Goal: Task Accomplishment & Management: Manage account settings

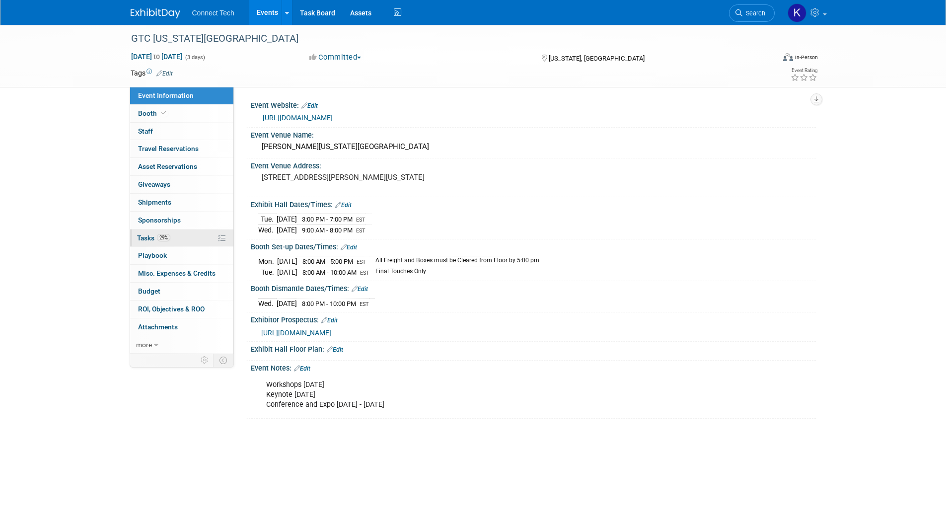
click at [185, 231] on link "29% Tasks 29%" at bounding box center [181, 238] width 103 height 17
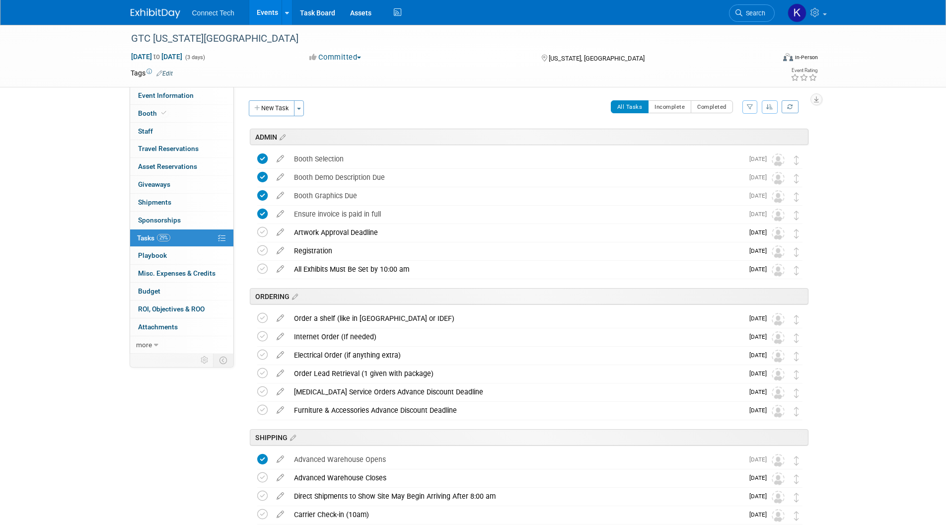
click at [139, 12] on img at bounding box center [156, 13] width 50 height 10
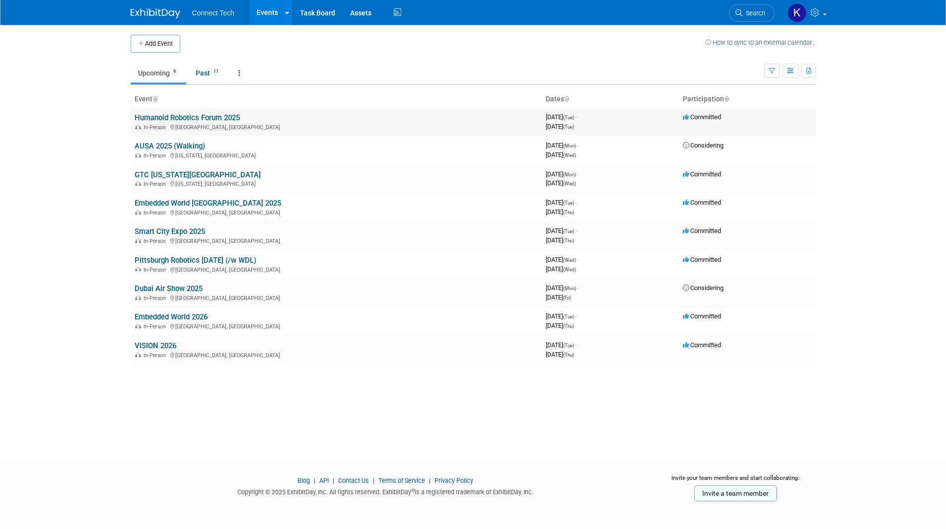
click at [187, 117] on link "Humanoid Robotics Forum 2025" at bounding box center [187, 117] width 105 height 9
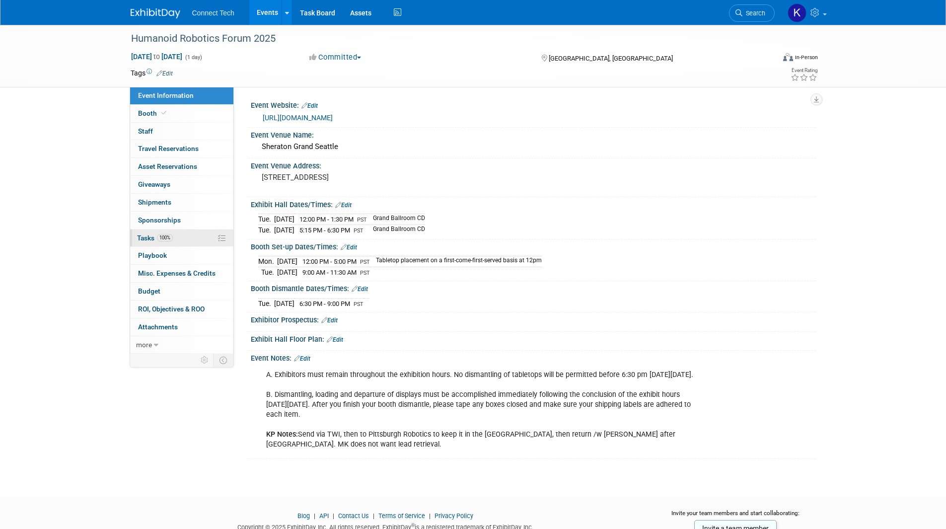
click at [180, 238] on link "100% Tasks 100%" at bounding box center [181, 238] width 103 height 17
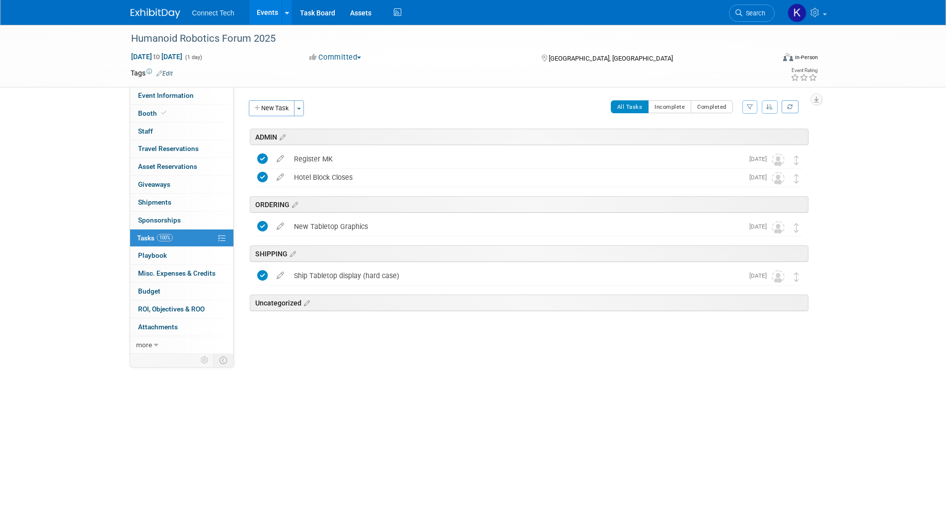
click at [145, 9] on img at bounding box center [156, 13] width 50 height 10
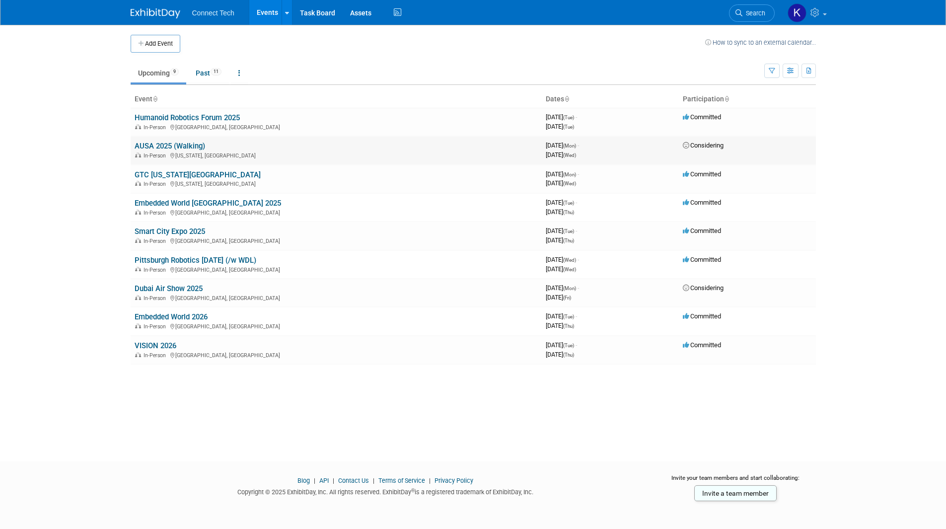
click at [181, 144] on link "AUSA 2025 (Walking)" at bounding box center [170, 146] width 71 height 9
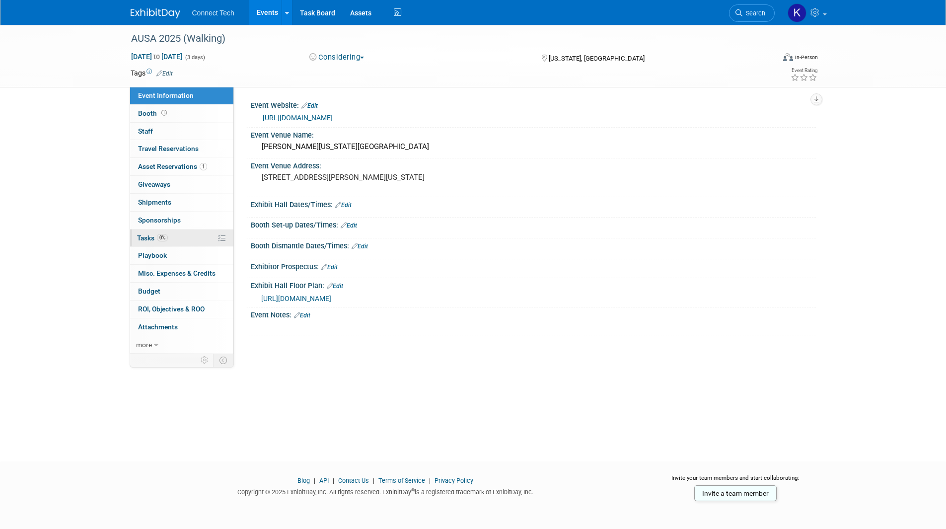
click at [180, 237] on link "0% Tasks 0%" at bounding box center [181, 238] width 103 height 17
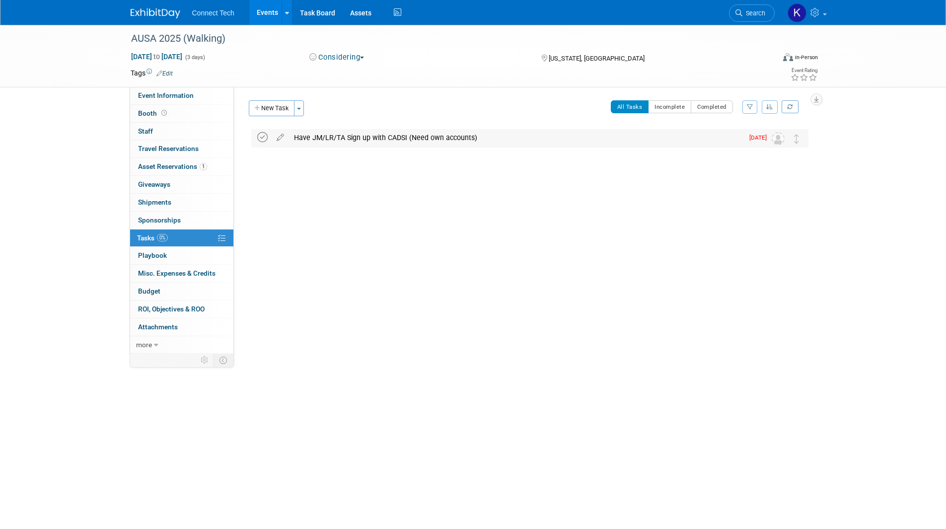
click at [264, 139] on icon at bounding box center [262, 137] width 10 height 10
click at [156, 11] on img at bounding box center [156, 13] width 50 height 10
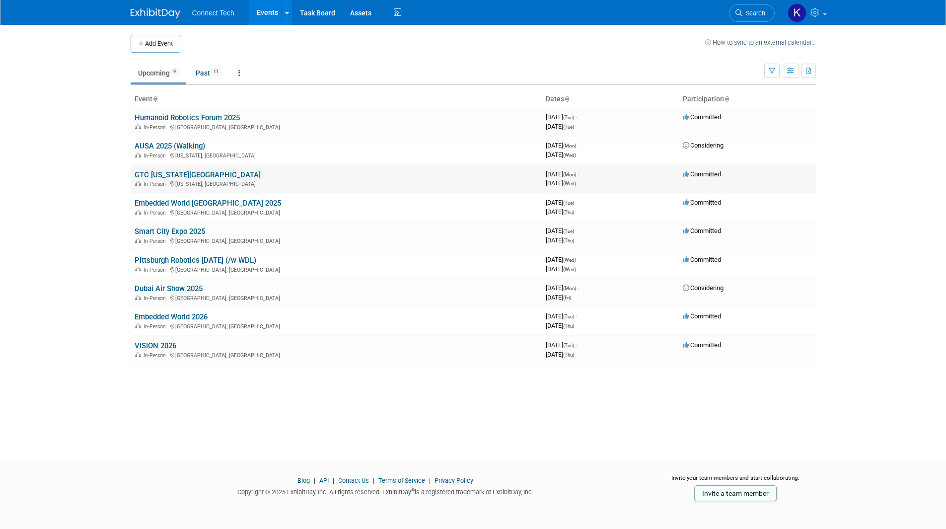
click at [178, 174] on link "GTC [US_STATE][GEOGRAPHIC_DATA]" at bounding box center [198, 174] width 126 height 9
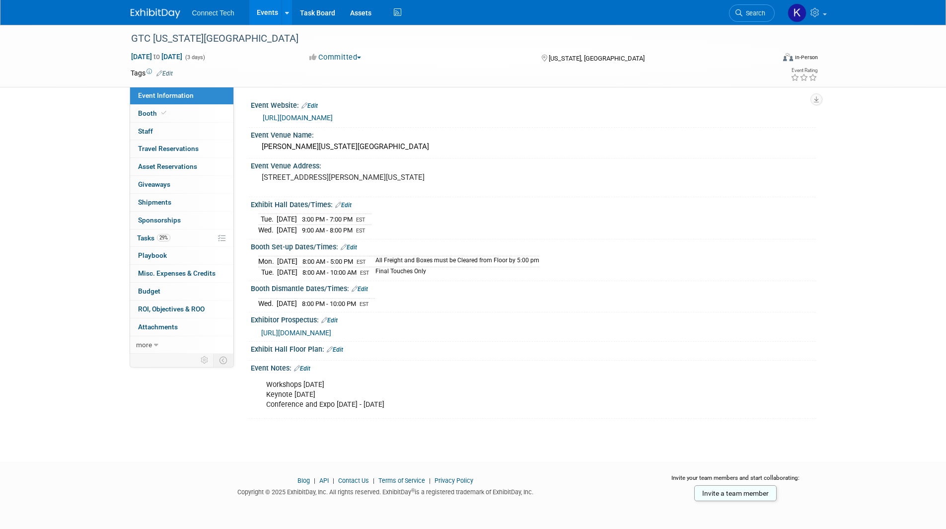
click at [268, 17] on link "Events" at bounding box center [267, 12] width 36 height 25
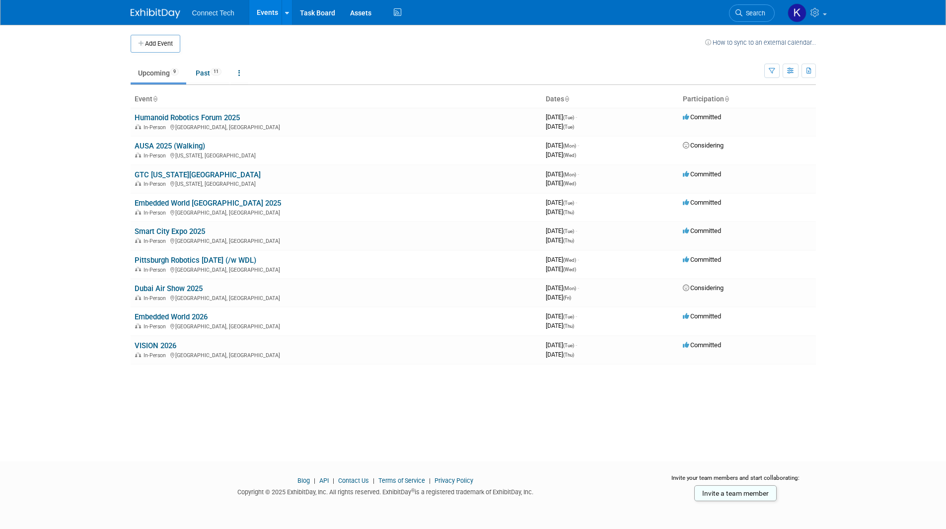
click at [143, 15] on img at bounding box center [156, 13] width 50 height 10
click at [173, 200] on link "Embedded World [GEOGRAPHIC_DATA] 2025" at bounding box center [208, 203] width 147 height 9
